Goal: Transaction & Acquisition: Purchase product/service

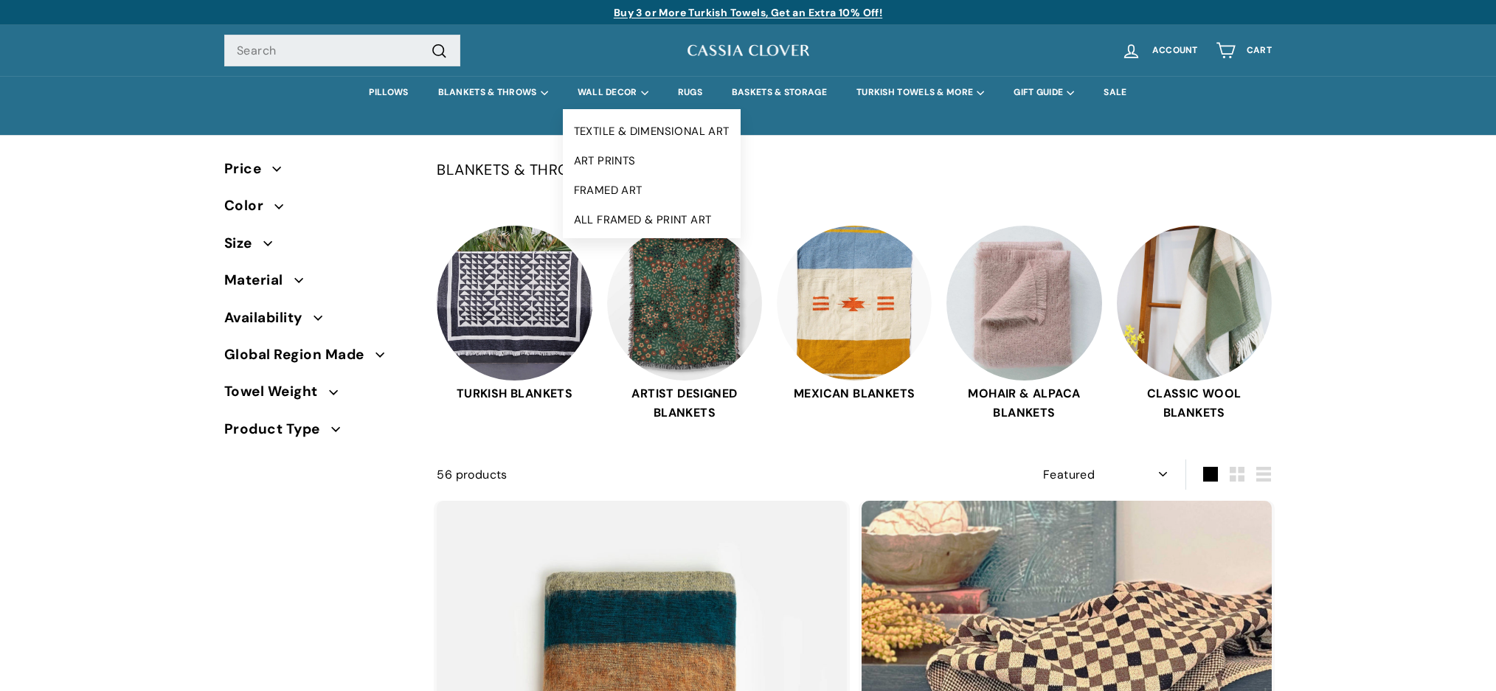
select select "manual"
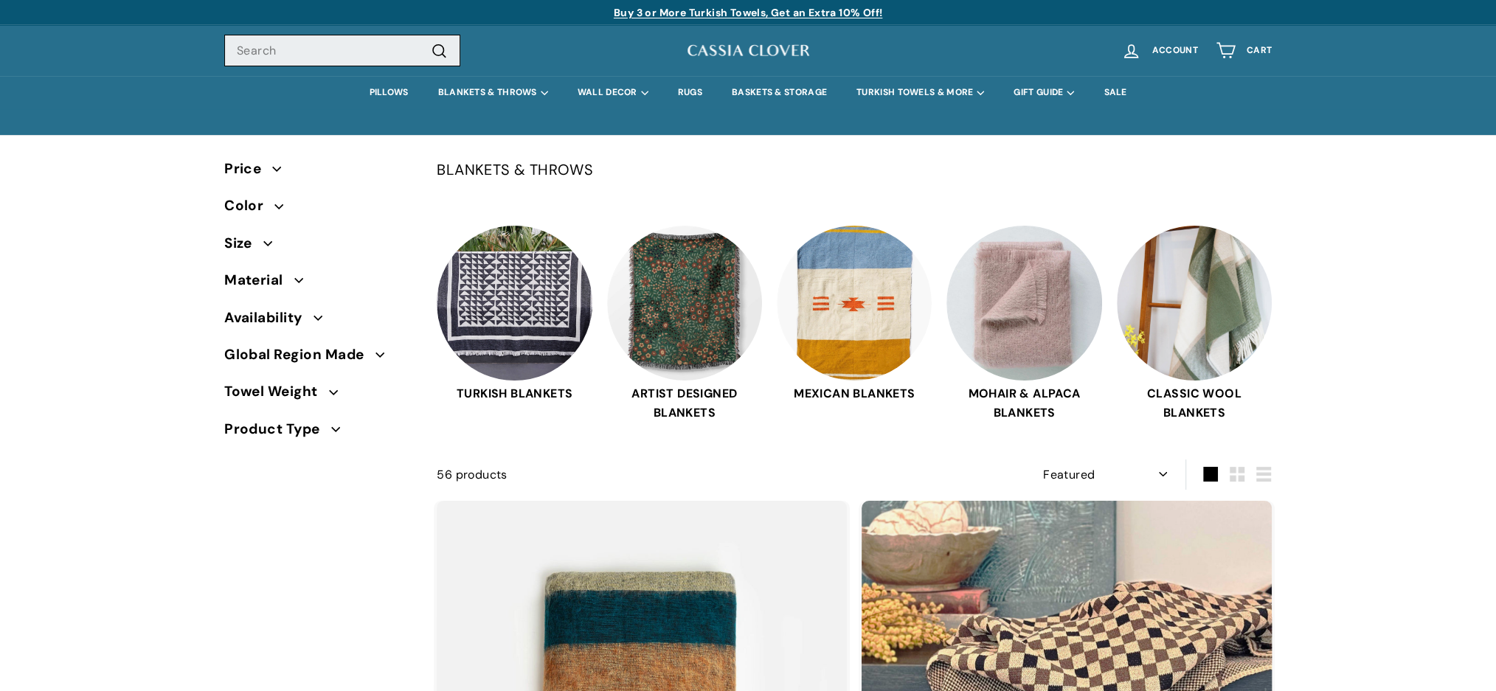
click at [308, 48] on input "Search" at bounding box center [342, 51] width 236 height 32
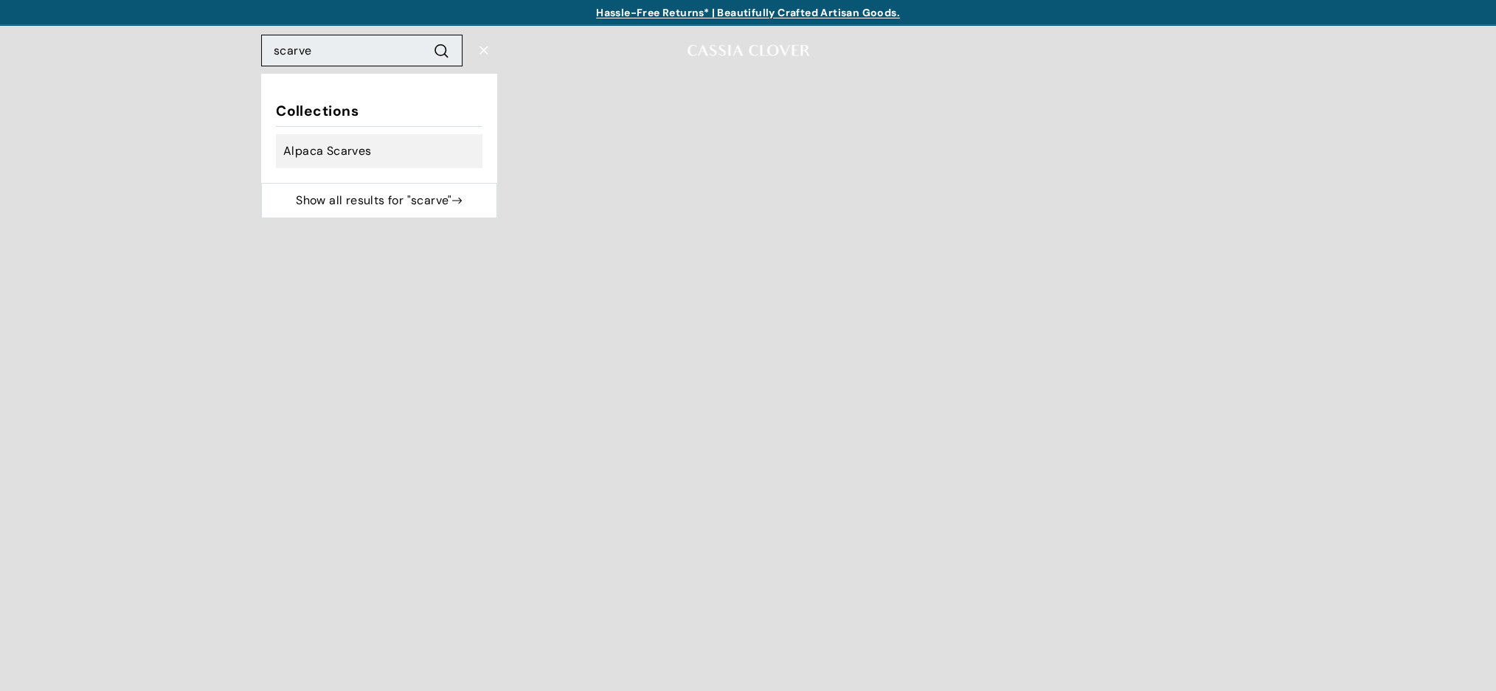
type input "scarve"
click at [330, 147] on span "Alpaca Scarves" at bounding box center [327, 151] width 88 height 19
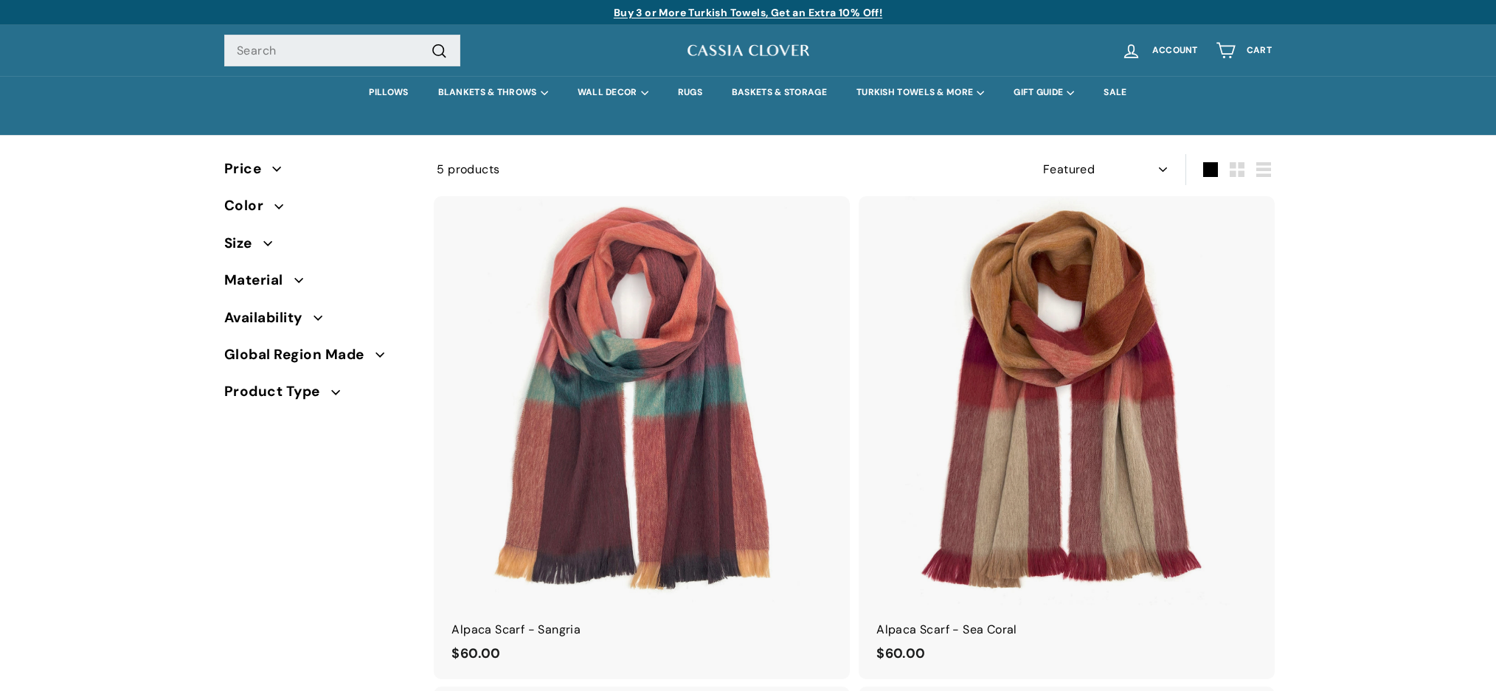
select select "manual"
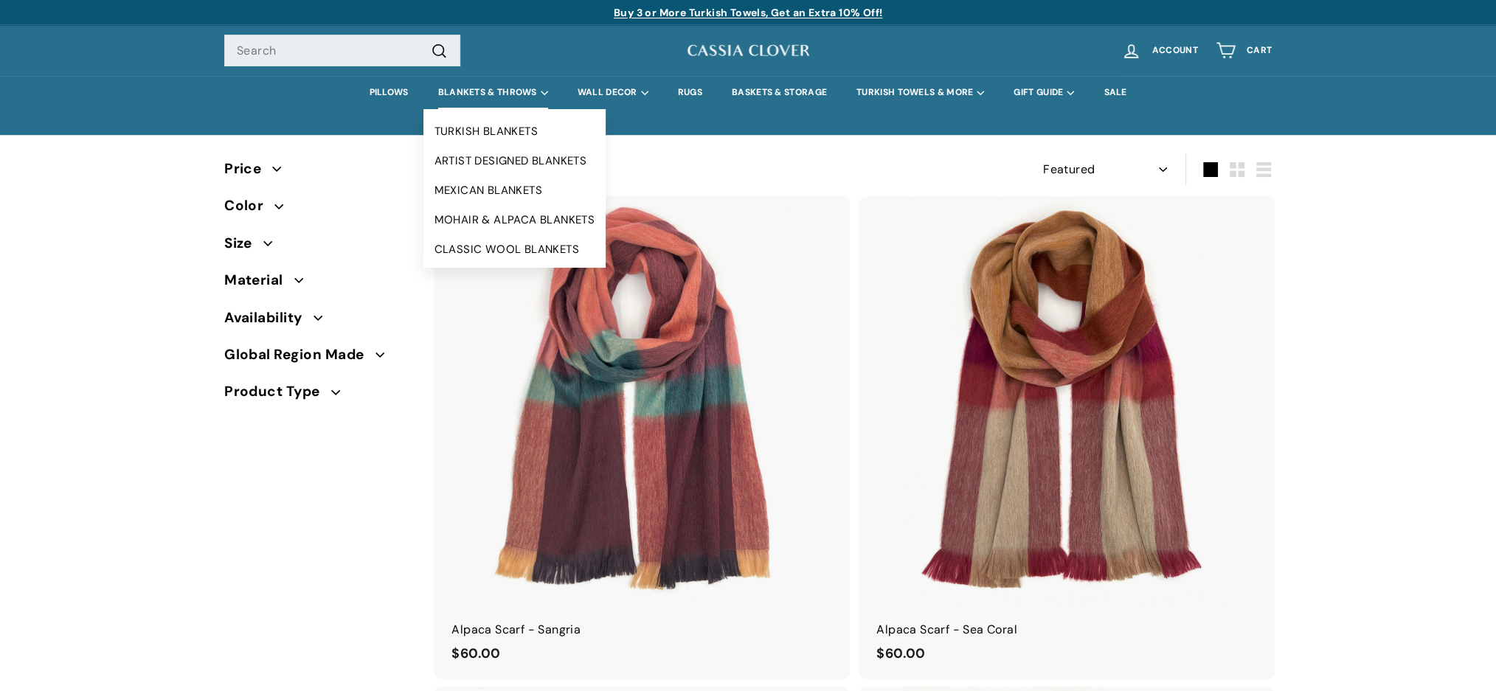
click at [479, 91] on summary "BLANKETS & THROWS" at bounding box center [492, 92] width 139 height 33
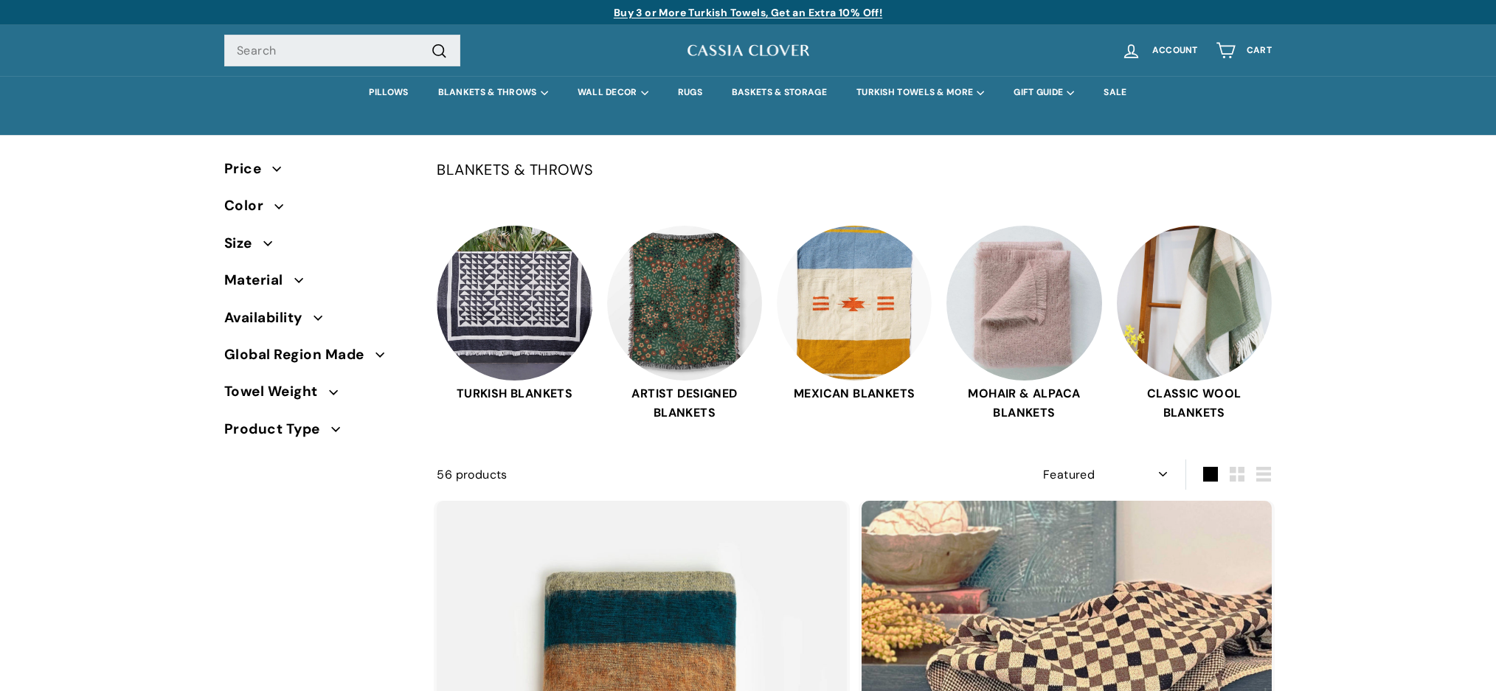
select select "manual"
